Goal: Information Seeking & Learning: Learn about a topic

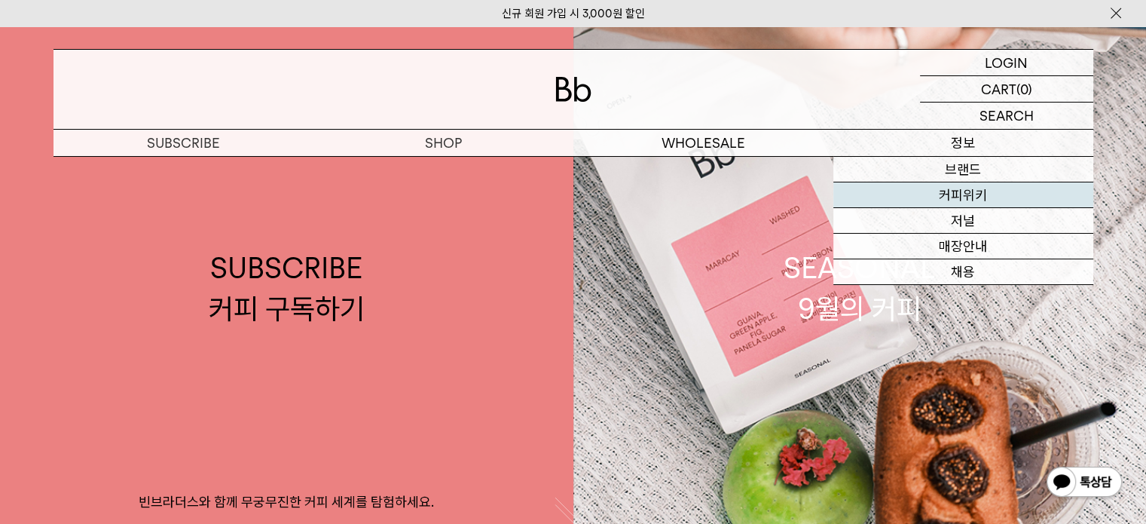
click at [971, 185] on link "커피위키" at bounding box center [964, 195] width 260 height 26
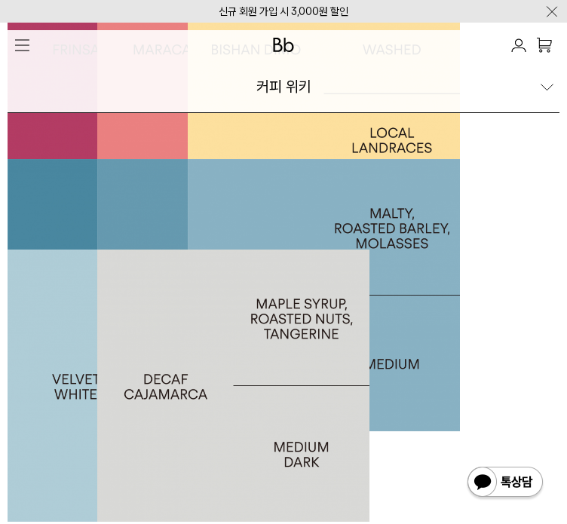
scroll to position [151, 0]
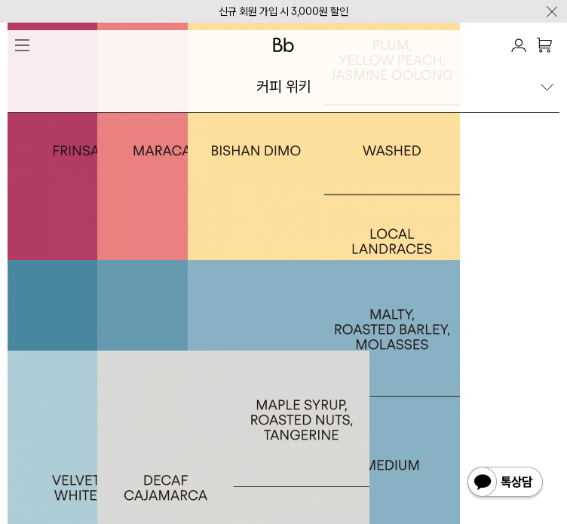
click at [280, 286] on div at bounding box center [144, 150] width 272 height 272
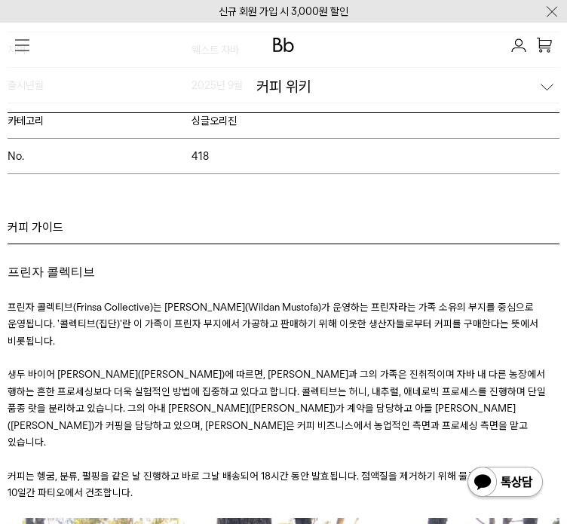
scroll to position [980, 0]
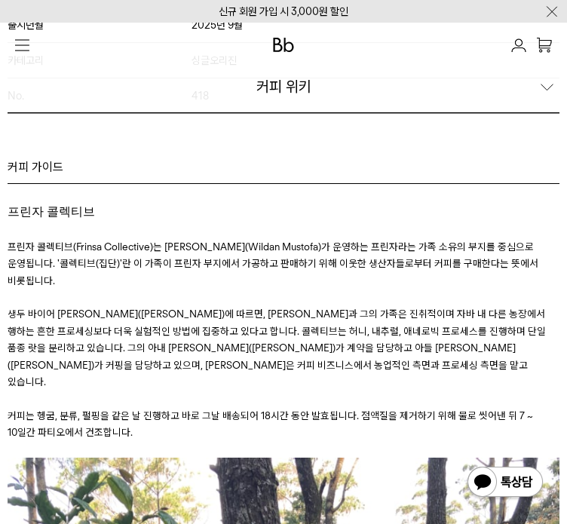
click at [489, 42] on p "출시년월 2025년 9월" at bounding box center [284, 24] width 552 height 35
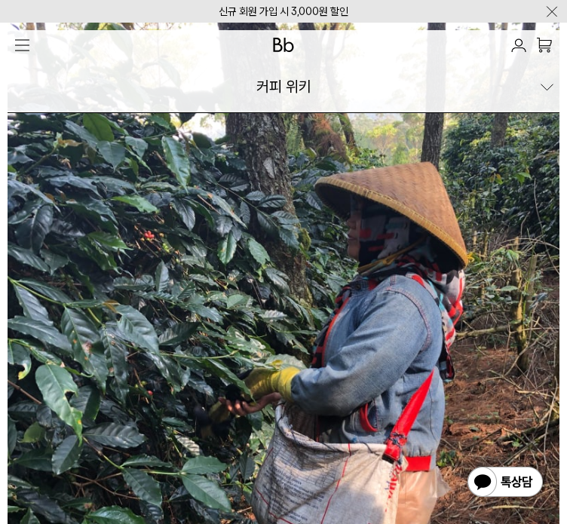
scroll to position [1508, 0]
drag, startPoint x: 81, startPoint y: 255, endPoint x: 325, endPoint y: 265, distance: 244.4
drag, startPoint x: 289, startPoint y: 262, endPoint x: 195, endPoint y: 262, distance: 93.5
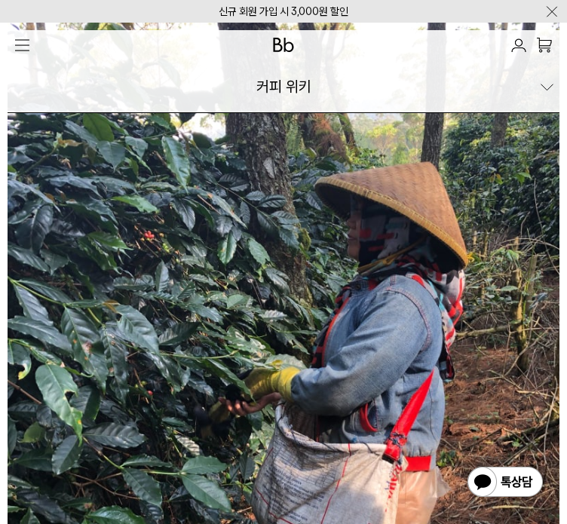
drag, startPoint x: 311, startPoint y: 274, endPoint x: 253, endPoint y: 275, distance: 57.3
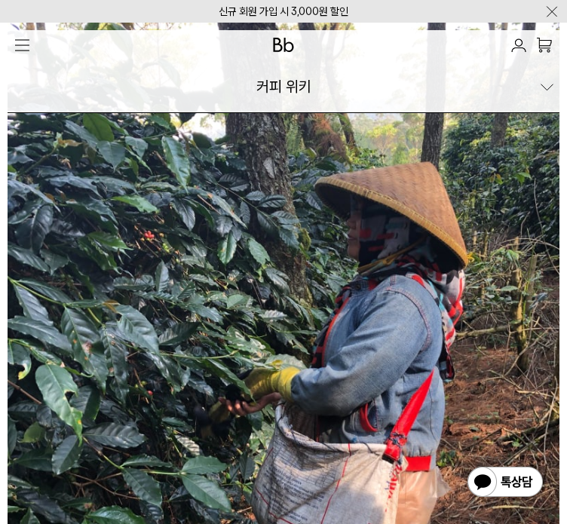
drag, startPoint x: 100, startPoint y: 289, endPoint x: 277, endPoint y: 329, distance: 181.0
drag, startPoint x: 314, startPoint y: 342, endPoint x: 219, endPoint y: 282, distance: 112.5
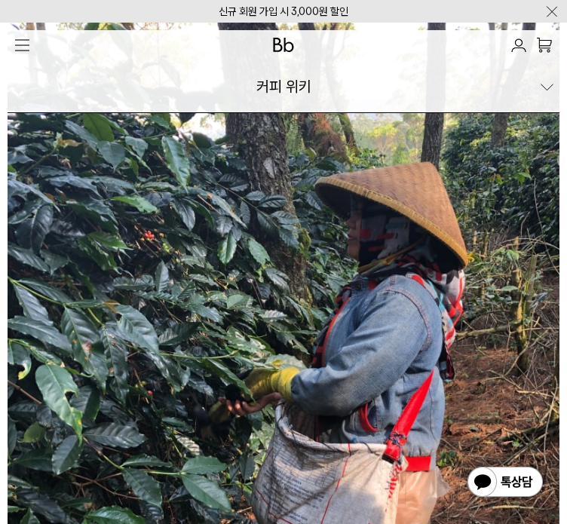
drag, startPoint x: 359, startPoint y: 400, endPoint x: 136, endPoint y: 346, distance: 228.9
drag, startPoint x: 311, startPoint y: 397, endPoint x: 215, endPoint y: 369, distance: 99.7
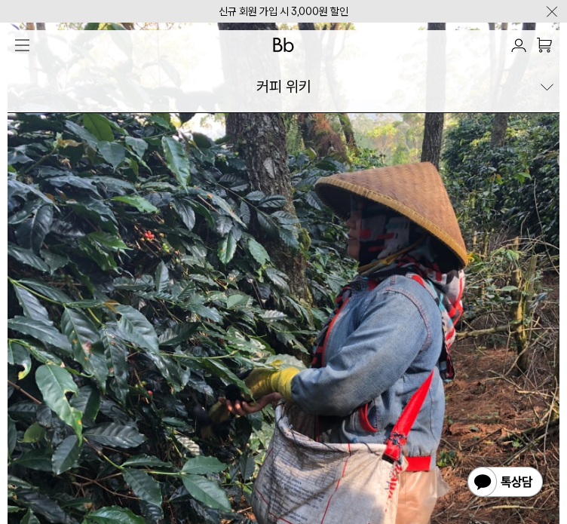
drag, startPoint x: 276, startPoint y: 385, endPoint x: 148, endPoint y: 338, distance: 136.0
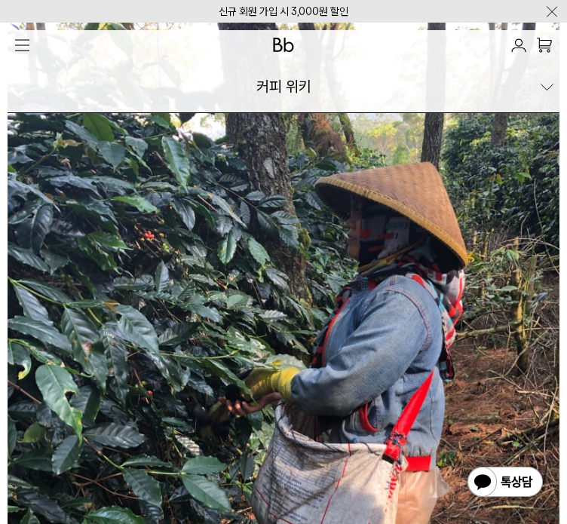
drag, startPoint x: 273, startPoint y: 253, endPoint x: 292, endPoint y: 301, distance: 52.1
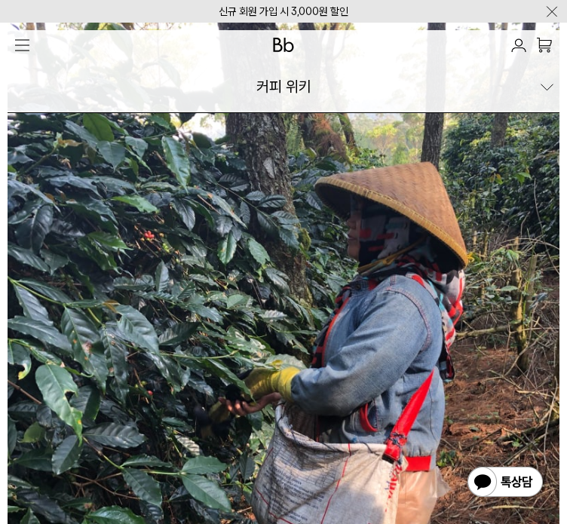
drag, startPoint x: 194, startPoint y: 270, endPoint x: 281, endPoint y: 315, distance: 98.4
drag, startPoint x: 303, startPoint y: 324, endPoint x: 219, endPoint y: 269, distance: 100.1
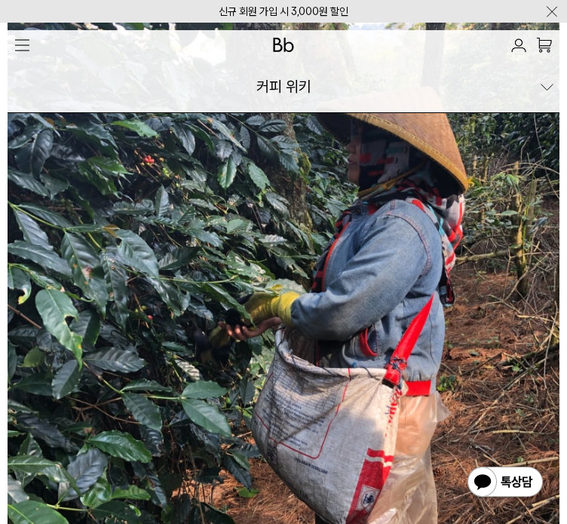
scroll to position [3769, 0]
drag, startPoint x: 314, startPoint y: 267, endPoint x: 407, endPoint y: 279, distance: 94.2
drag, startPoint x: 78, startPoint y: 268, endPoint x: 329, endPoint y: 279, distance: 251.3
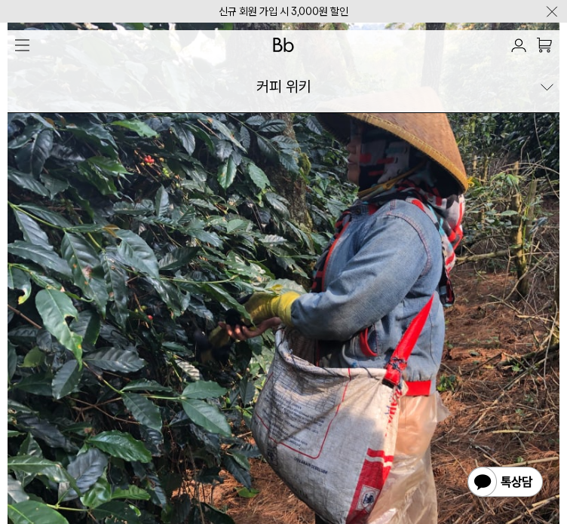
drag, startPoint x: 86, startPoint y: 217, endPoint x: 238, endPoint y: 224, distance: 152.4
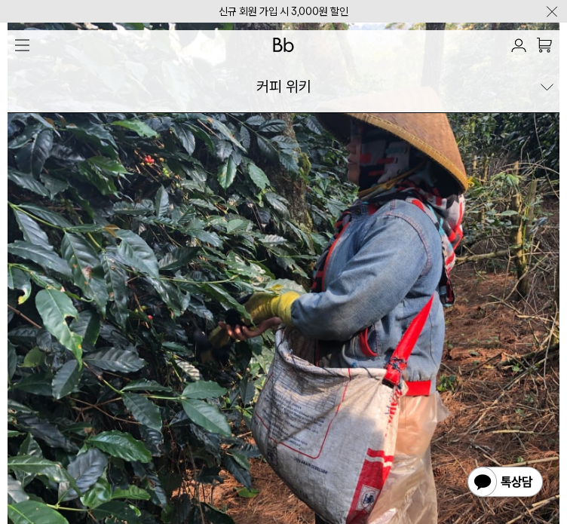
drag, startPoint x: 30, startPoint y: 258, endPoint x: 199, endPoint y: 263, distance: 168.9
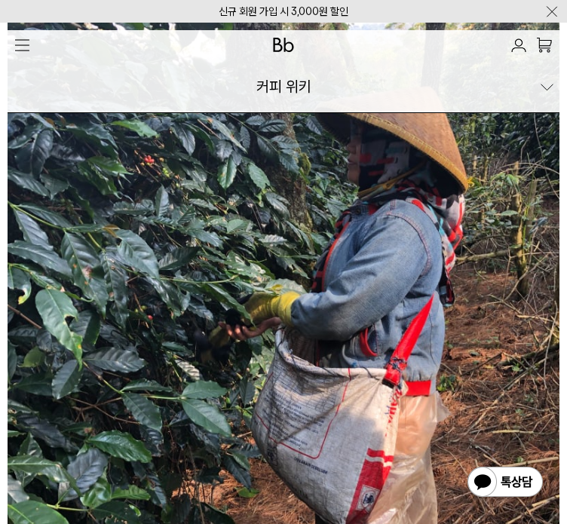
drag, startPoint x: 273, startPoint y: 256, endPoint x: 296, endPoint y: 265, distance: 24.8
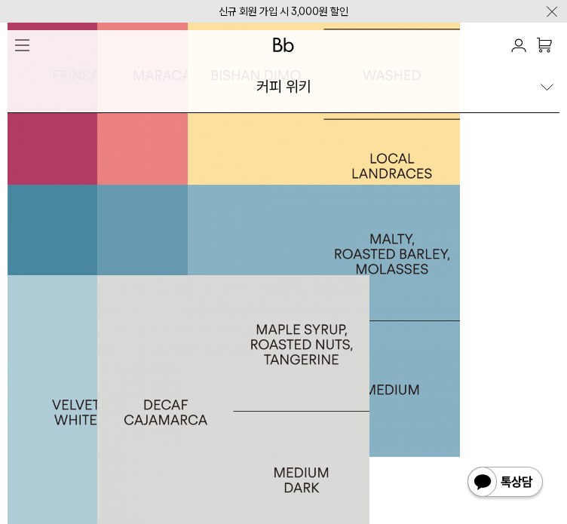
click at [460, 210] on div at bounding box center [324, 74] width 272 height 272
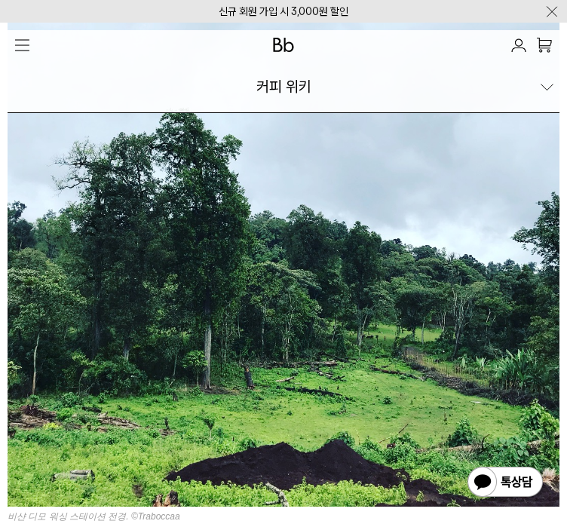
scroll to position [1583, 0]
drag, startPoint x: 69, startPoint y: 232, endPoint x: 311, endPoint y: 280, distance: 245.8
drag, startPoint x: 66, startPoint y: 216, endPoint x: 229, endPoint y: 237, distance: 164.2
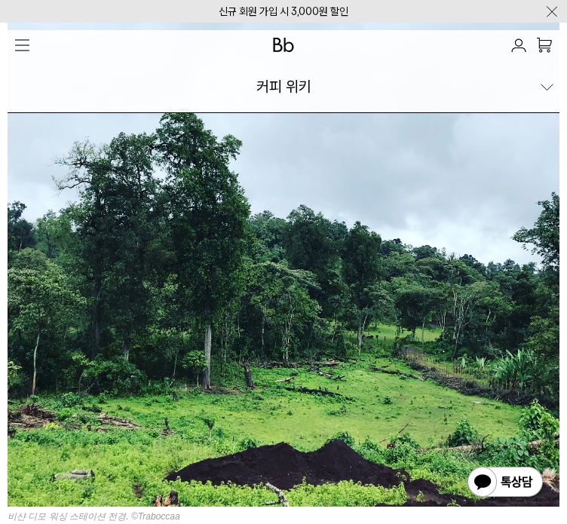
drag, startPoint x: 260, startPoint y: 222, endPoint x: 167, endPoint y: 219, distance: 93.5
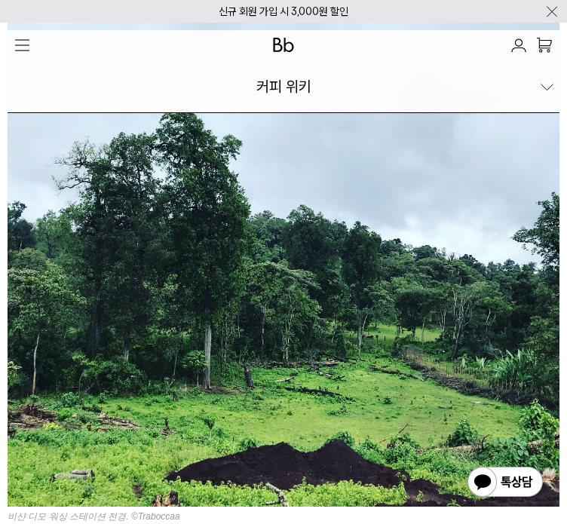
drag, startPoint x: 69, startPoint y: 230, endPoint x: 211, endPoint y: 253, distance: 143.6
drag, startPoint x: 78, startPoint y: 269, endPoint x: 341, endPoint y: 317, distance: 266.6
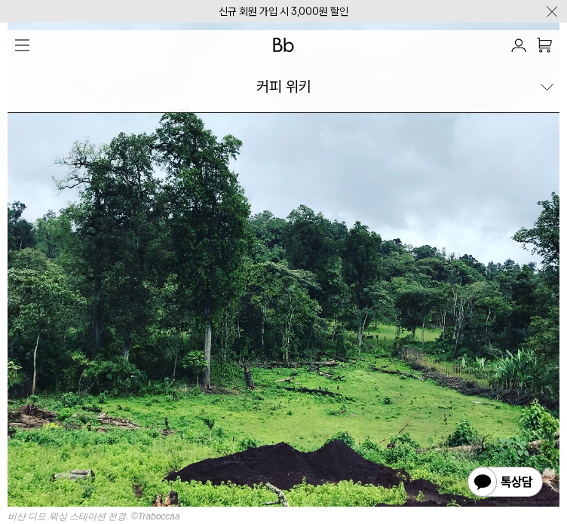
drag, startPoint x: 119, startPoint y: 276, endPoint x: 22, endPoint y: 234, distance: 105.7
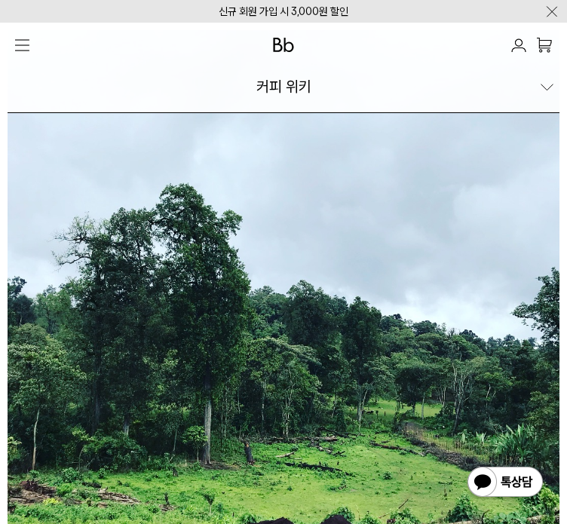
drag, startPoint x: 144, startPoint y: 274, endPoint x: 280, endPoint y: 297, distance: 138.3
drag, startPoint x: 146, startPoint y: 303, endPoint x: 250, endPoint y: 303, distance: 104.0
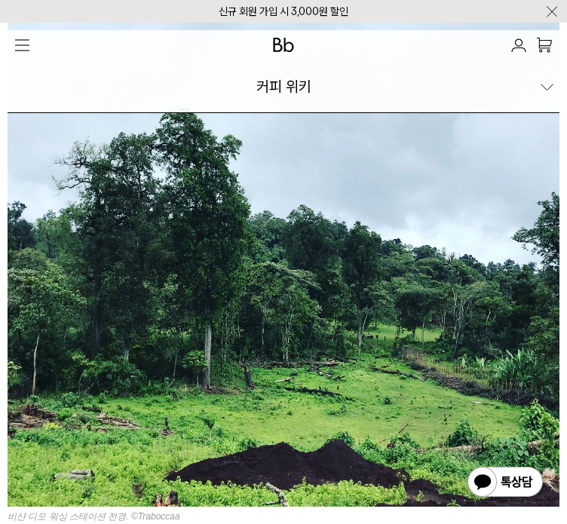
click at [0, 0] on p "INFO" at bounding box center [0, 0] width 0 height 0
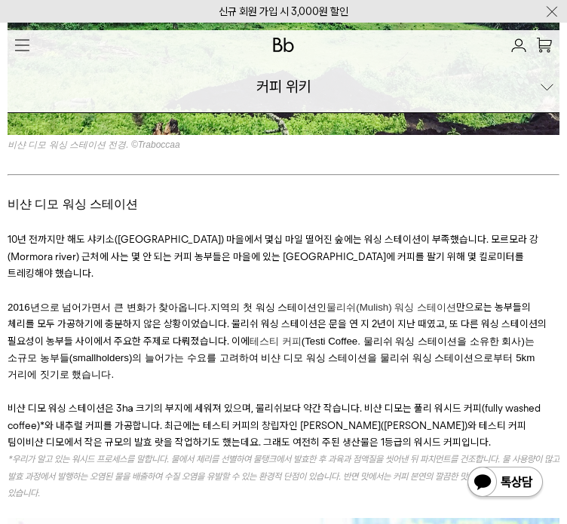
scroll to position [1884, 0]
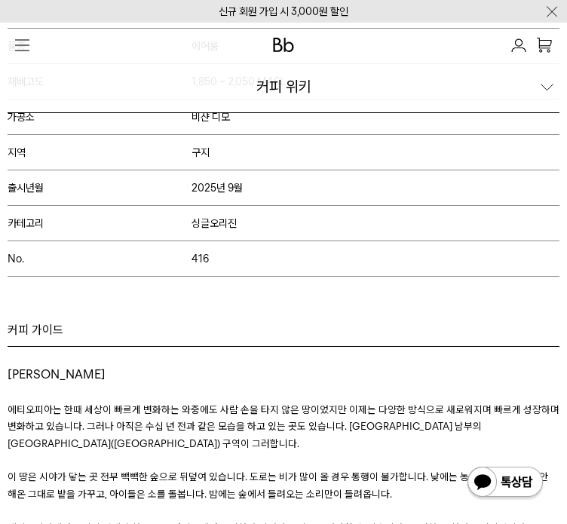
scroll to position [905, 0]
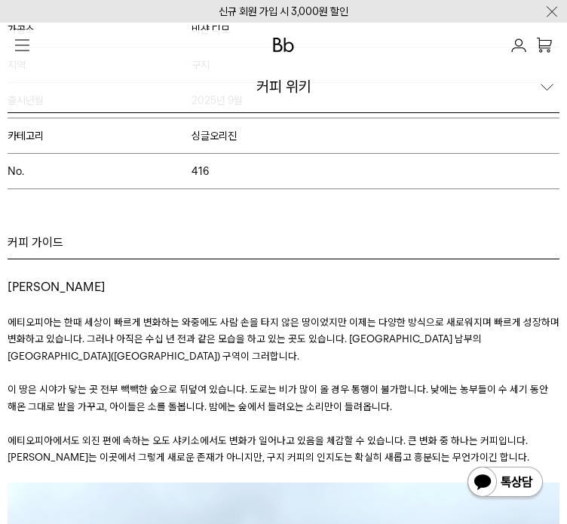
click at [0, 0] on p "INFO" at bounding box center [0, 0] width 0 height 0
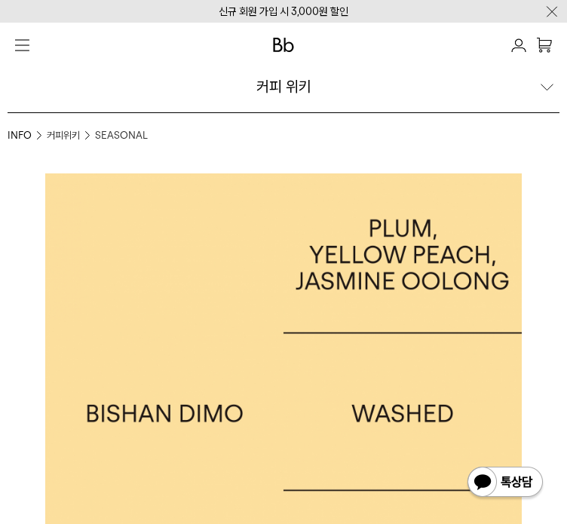
click at [0, 0] on p "INFO" at bounding box center [0, 0] width 0 height 0
click at [0, 0] on div at bounding box center [0, 0] width 0 height 0
click at [0, 0] on img at bounding box center [0, 0] width 0 height 0
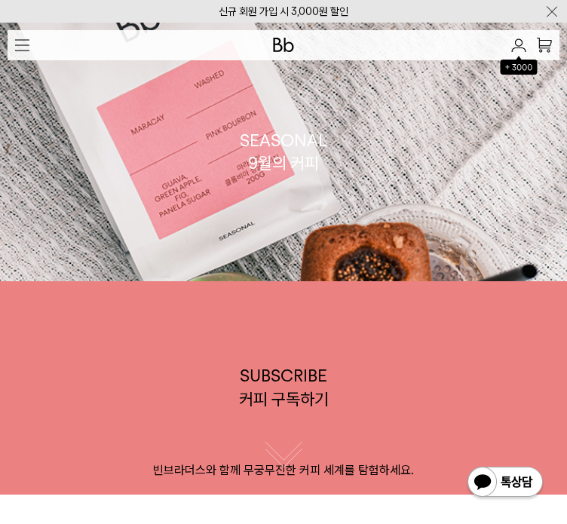
click at [0, 0] on p "INFO" at bounding box center [0, 0] width 0 height 0
click at [0, 0] on p "WHOLESALE" at bounding box center [0, 0] width 0 height 0
click at [0, 0] on p "INFO" at bounding box center [0, 0] width 0 height 0
click at [0, 0] on p "WHOLESALE" at bounding box center [0, 0] width 0 height 0
click at [544, 11] on img at bounding box center [551, 12] width 15 height 16
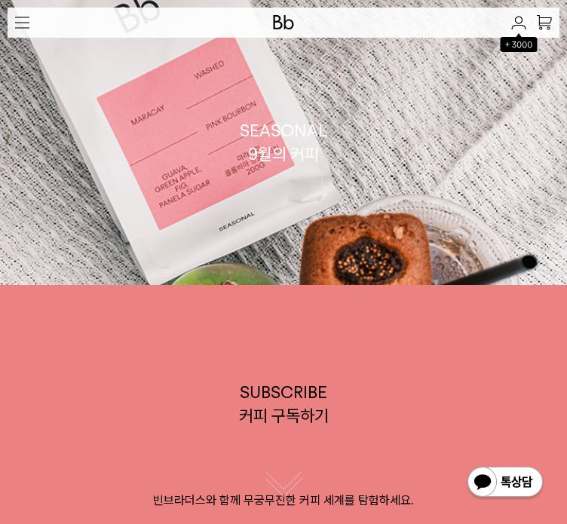
click at [0, 0] on p "INFO" at bounding box center [0, 0] width 0 height 0
click at [0, 0] on p "WHOLESALE" at bounding box center [0, 0] width 0 height 0
click at [0, 0] on p "SHOP" at bounding box center [0, 0] width 0 height 0
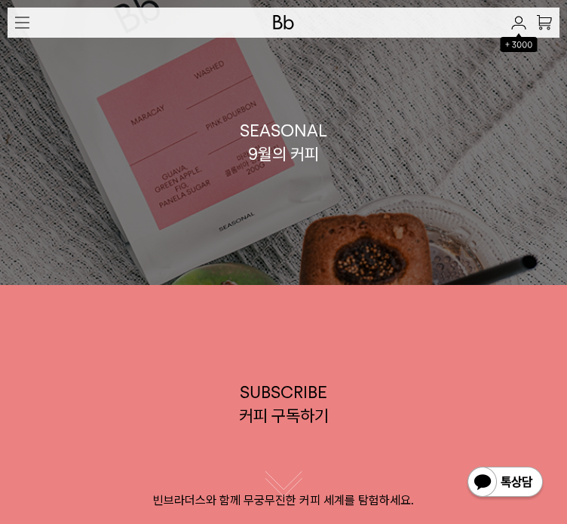
click at [327, 166] on div "SEASONAL 9월의 커피" at bounding box center [283, 142] width 87 height 47
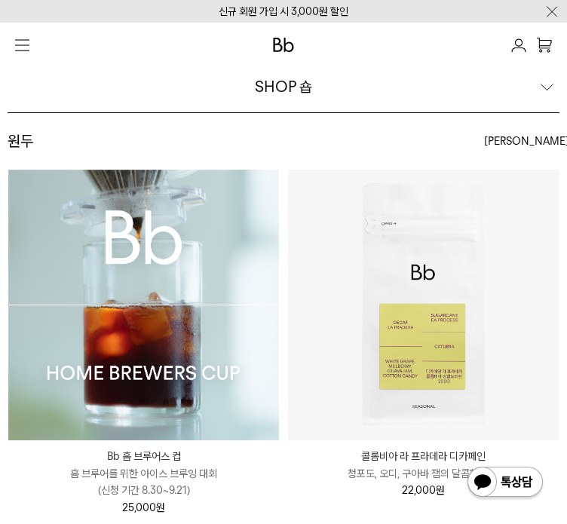
click at [0, 0] on p "INFO" at bounding box center [0, 0] width 0 height 0
click at [0, 0] on p "SEARCH" at bounding box center [0, 0] width 0 height 0
click at [0, 0] on p "WHOLESALE" at bounding box center [0, 0] width 0 height 0
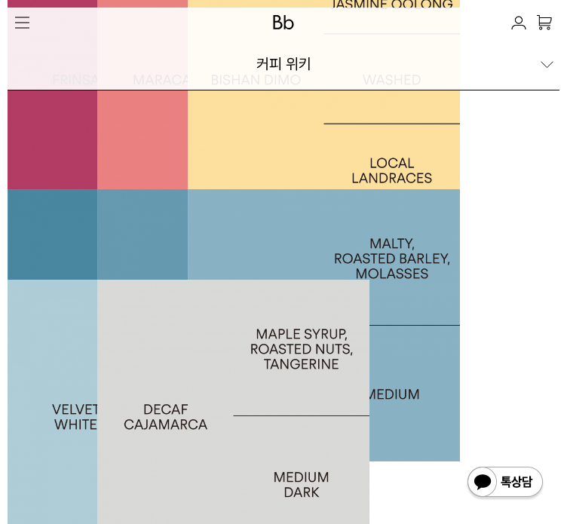
click at [460, 87] on p "ETHIOPIA [PERSON_NAME]" at bounding box center [324, 79] width 272 height 16
click at [369, 215] on div at bounding box center [233, 79] width 272 height 272
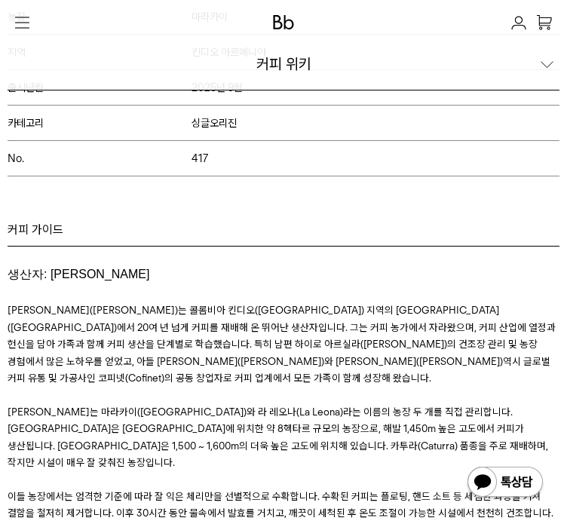
scroll to position [754, 0]
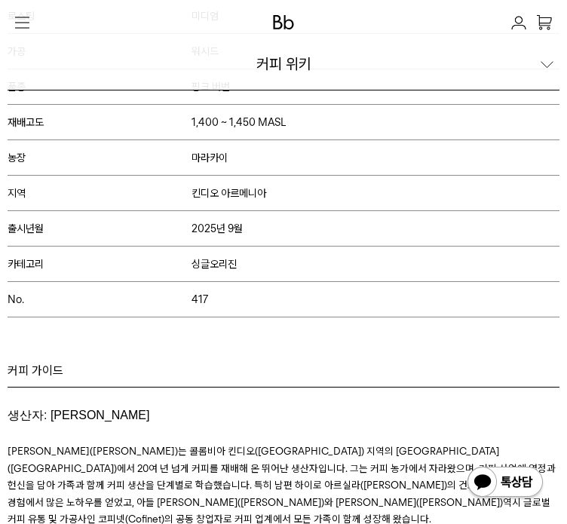
drag, startPoint x: 465, startPoint y: 178, endPoint x: 456, endPoint y: 166, distance: 15.1
drag, startPoint x: 142, startPoint y: 38, endPoint x: 125, endPoint y: 57, distance: 24.5
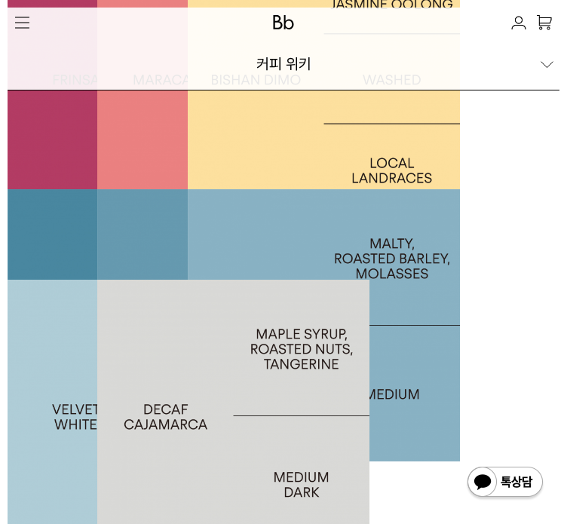
click at [460, 87] on p "ETHIOPIA [PERSON_NAME]" at bounding box center [324, 79] width 272 height 16
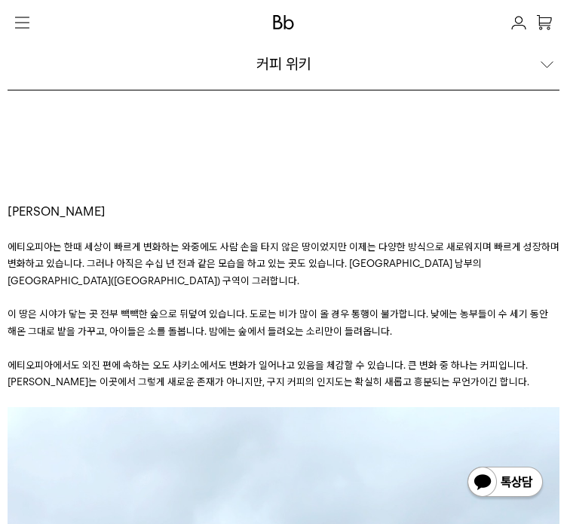
scroll to position [829, 0]
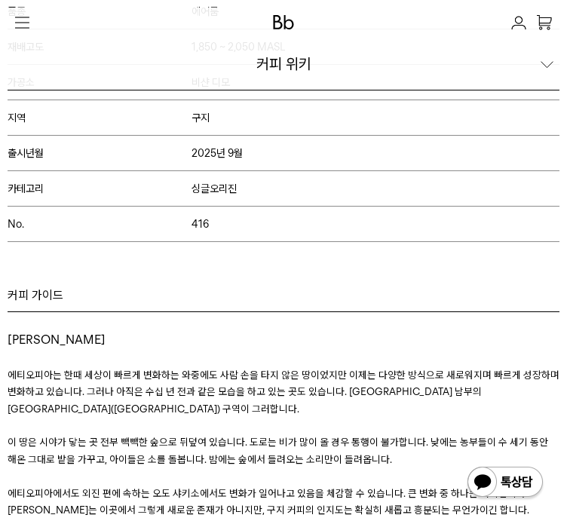
click at [81, 242] on div "에티오피아 비샨 디모 ETHIOPIA BISHAN DIMO 테이스팅 노트 자두 황도 재스민 우롱 로스팅 미디엄 라이트 가공 워시드 품종 에어룸…" at bounding box center [283, 35] width 559 height 414
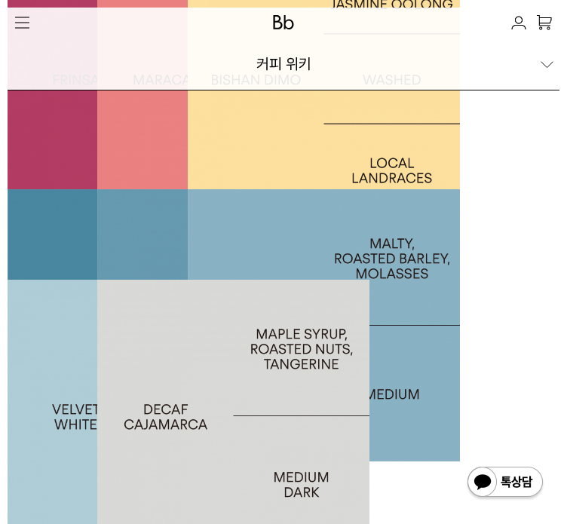
click at [369, 215] on div at bounding box center [233, 79] width 272 height 272
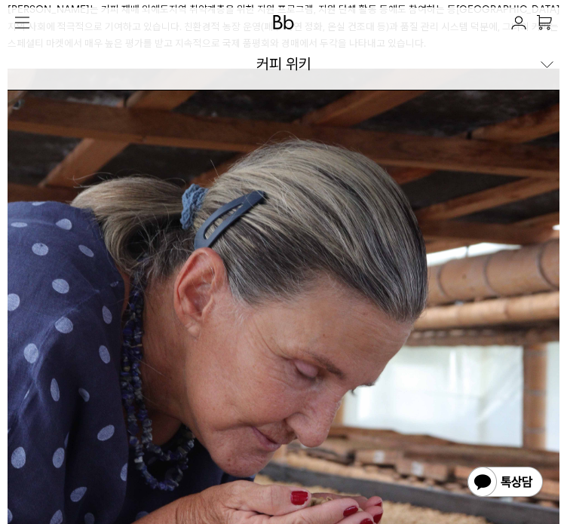
scroll to position [1468, 0]
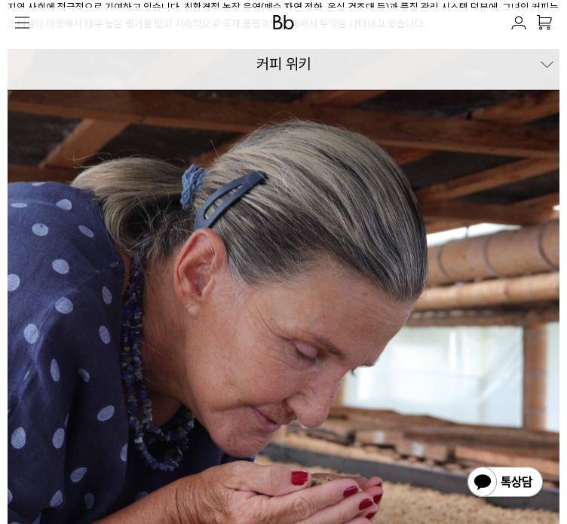
drag, startPoint x: 160, startPoint y: 213, endPoint x: 360, endPoint y: 244, distance: 202.9
drag, startPoint x: 46, startPoint y: 231, endPoint x: 295, endPoint y: 256, distance: 250.7
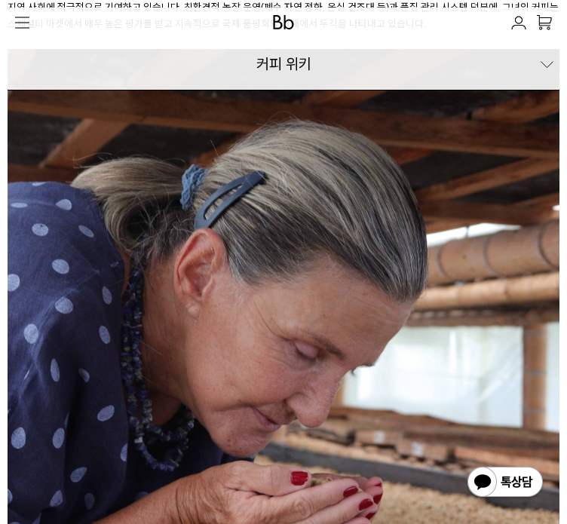
drag, startPoint x: 211, startPoint y: 234, endPoint x: 395, endPoint y: 256, distance: 185.2
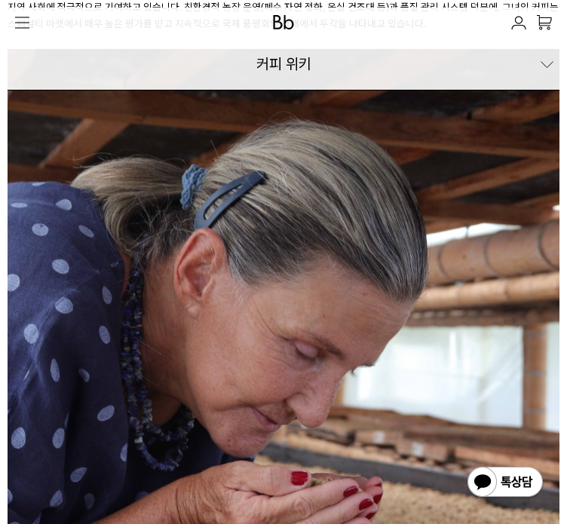
drag, startPoint x: 253, startPoint y: 215, endPoint x: 329, endPoint y: 229, distance: 77.5
drag, startPoint x: 72, startPoint y: 228, endPoint x: 256, endPoint y: 253, distance: 185.0
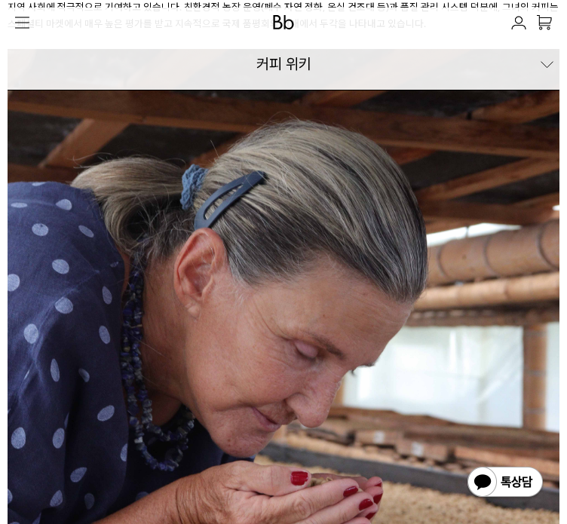
drag, startPoint x: 104, startPoint y: 347, endPoint x: 239, endPoint y: 349, distance: 134.9
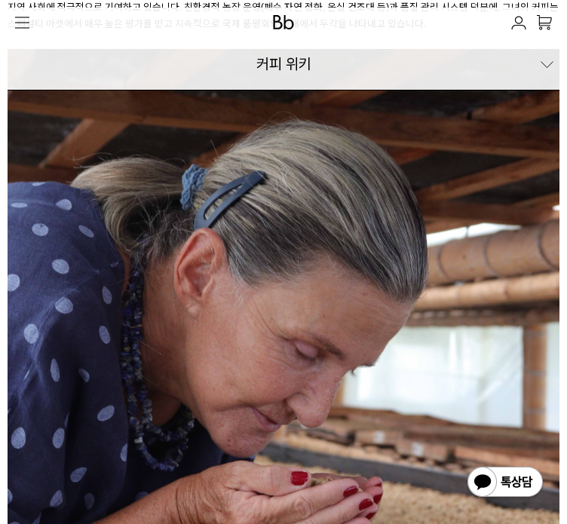
drag, startPoint x: 299, startPoint y: 342, endPoint x: 243, endPoint y: 340, distance: 55.8
drag, startPoint x: 284, startPoint y: 345, endPoint x: 254, endPoint y: 297, distance: 56.9
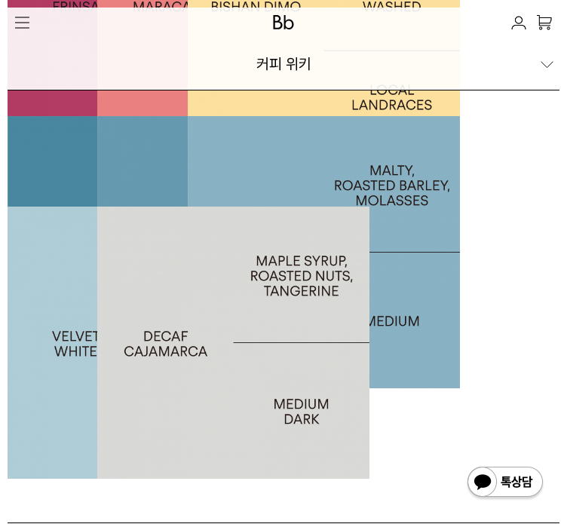
scroll to position [199, 0]
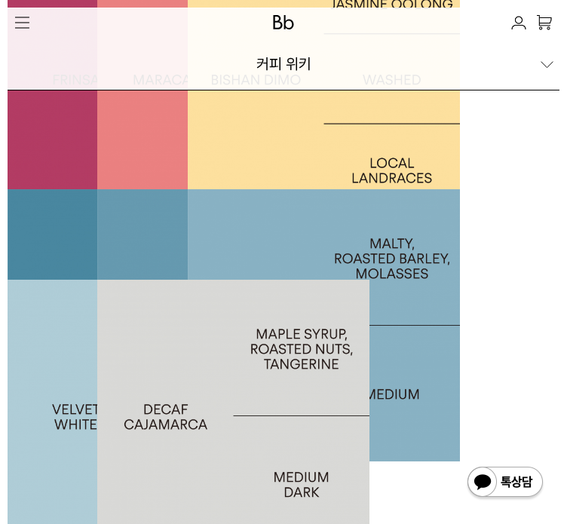
click at [280, 215] on div at bounding box center [144, 79] width 272 height 272
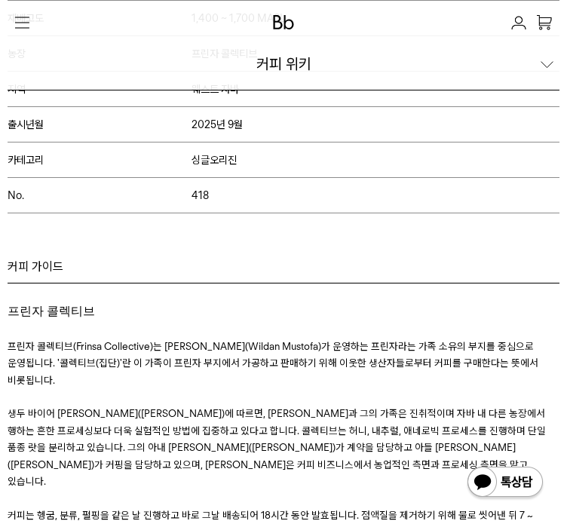
scroll to position [754, 0]
